Goal: Use online tool/utility: Utilize a website feature to perform a specific function

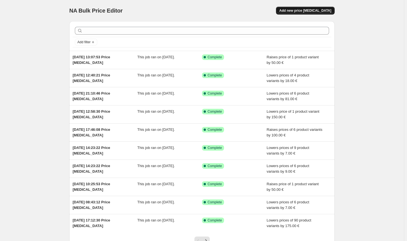
click at [321, 12] on span "Add new price [MEDICAL_DATA]" at bounding box center [305, 10] width 52 height 4
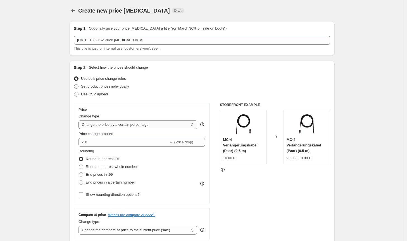
click at [130, 126] on select "Change the price to a certain amount Change the price by a certain amount Chang…" at bounding box center [137, 124] width 119 height 9
select select "by"
click at [80, 120] on select "Change the price to a certain amount Change the price by a certain amount Chang…" at bounding box center [137, 124] width 119 height 9
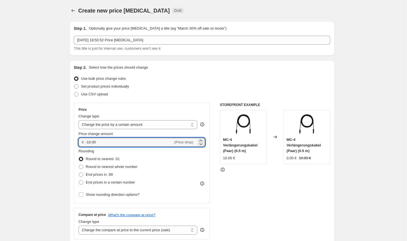
drag, startPoint x: 116, startPoint y: 142, endPoint x: 75, endPoint y: 142, distance: 40.8
click at [75, 142] on div "Price Change type Change the price to a certain amount Change the price by a ce…" at bounding box center [142, 153] width 136 height 101
type input "17.00"
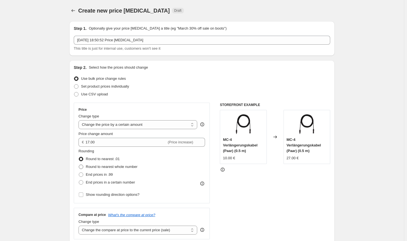
click at [116, 168] on span "Round to nearest whole number" at bounding box center [112, 167] width 52 height 4
click at [79, 165] on input "Round to nearest whole number" at bounding box center [79, 165] width 0 height 0
radio input "true"
click at [155, 233] on select "Change the compare at price to the current price (sale) Change the compare at p…" at bounding box center [137, 230] width 119 height 9
select select "no_change"
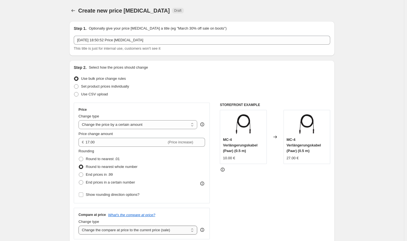
click at [80, 226] on select "Change the compare at price to the current price (sale) Change the compare at p…" at bounding box center [137, 230] width 119 height 9
click at [284, 214] on div "STOREFRONT EXAMPLE MC-4 Verlängerungskabel (Paar) (0.5 m) 10.00 € Changed to MC…" at bounding box center [275, 171] width 110 height 137
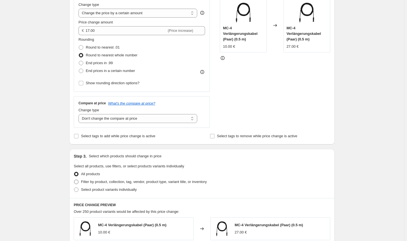
click at [203, 182] on span "Filter by product, collection, tag, vendor, product type, variant title, or inv…" at bounding box center [144, 182] width 126 height 4
click at [74, 180] on input "Filter by product, collection, tag, vendor, product type, variant title, or inv…" at bounding box center [74, 180] width 0 height 0
radio input "true"
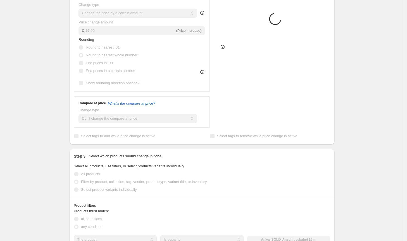
scroll to position [196, 0]
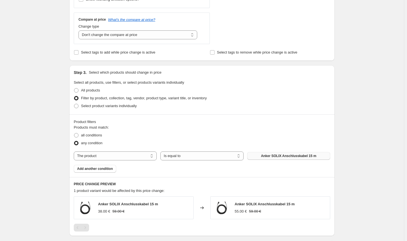
click at [290, 155] on span "Anker SOLIX Anschlusskabel 15 m" at bounding box center [288, 156] width 55 height 4
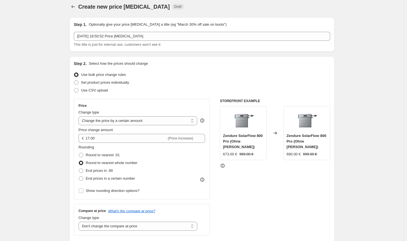
scroll to position [0, 0]
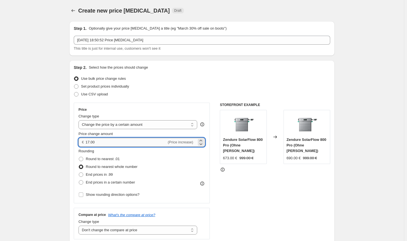
click at [99, 144] on input "17.00" at bounding box center [125, 142] width 81 height 9
type input "16.00"
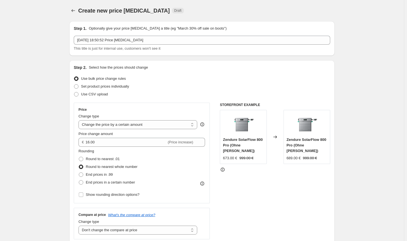
click at [248, 187] on div "STOREFRONT EXAMPLE Zendure SolarFlow 800 Pro (Ohne [PERSON_NAME]) 673.00 € 999.…" at bounding box center [275, 171] width 110 height 137
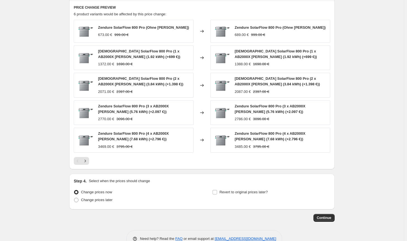
scroll to position [387, 0]
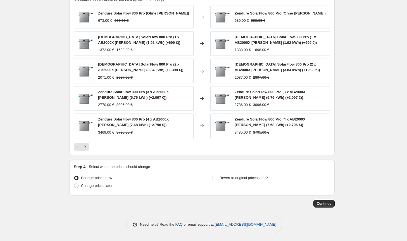
click at [314, 206] on div "Continue" at bounding box center [201, 204] width 265 height 8
click at [319, 204] on span "Continue" at bounding box center [324, 204] width 15 height 4
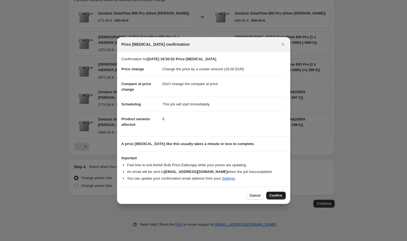
click at [285, 197] on button "Confirm" at bounding box center [276, 196] width 20 height 8
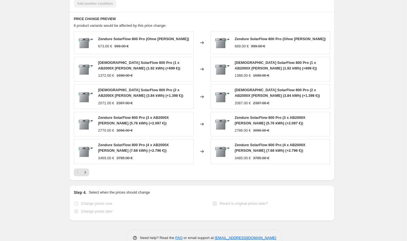
select select "by"
select select "no_change"
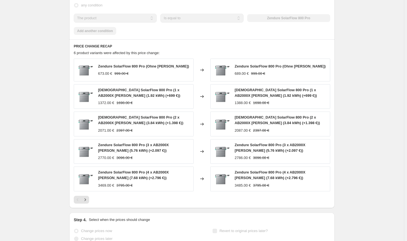
scroll to position [0, 0]
